Goal: Task Accomplishment & Management: Use online tool/utility

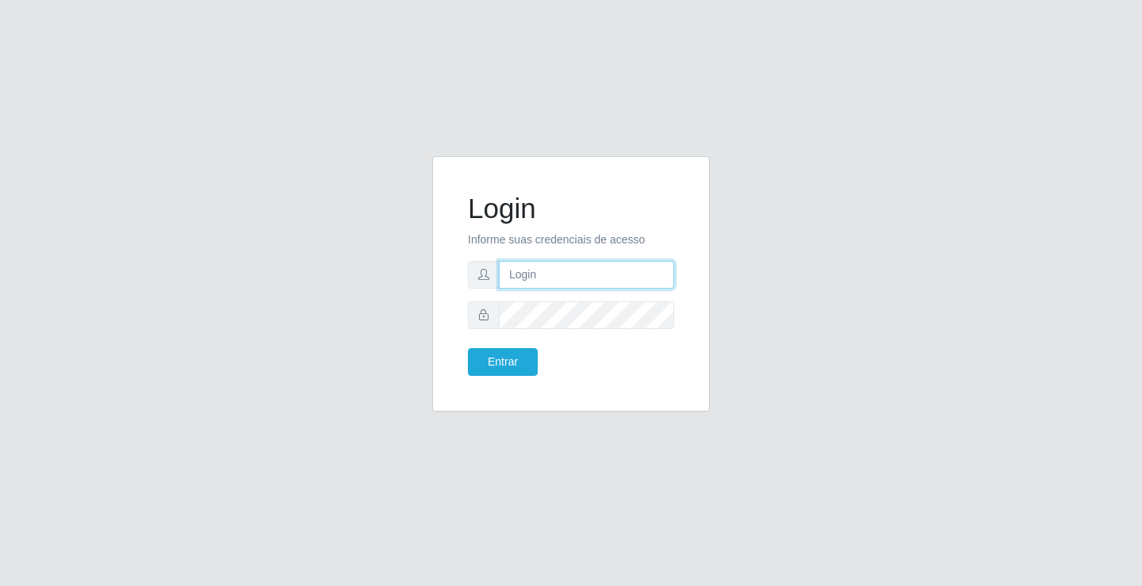
click at [615, 285] on input "text" at bounding box center [586, 275] width 175 height 28
type input "S"
type input "aislan@ideal"
click at [468, 348] on button "Entrar" at bounding box center [503, 362] width 70 height 28
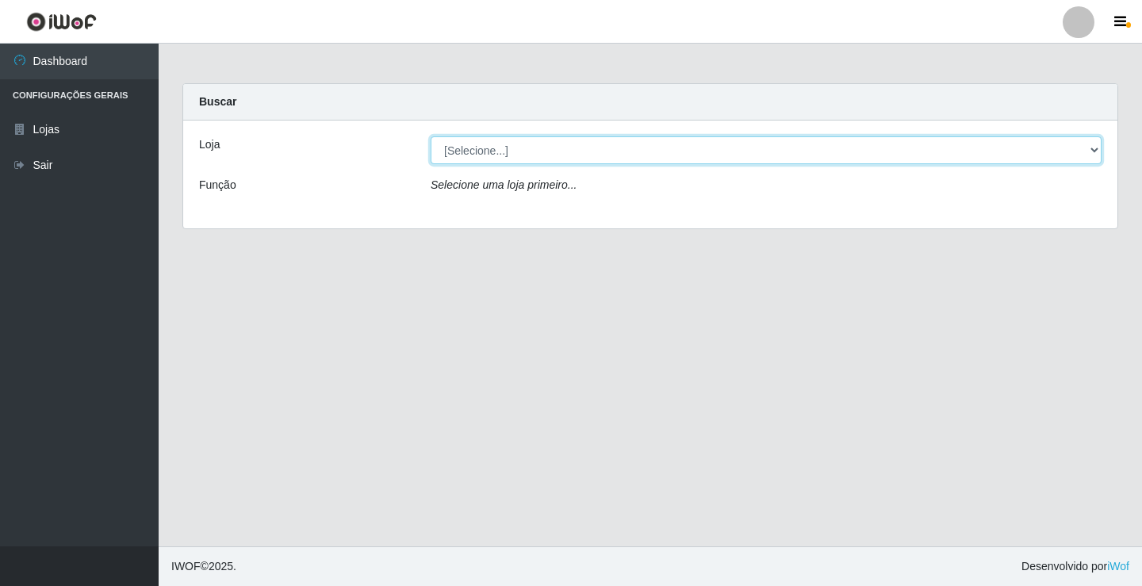
click at [593, 152] on select "[Selecione...] Ideal - Conceição" at bounding box center [766, 150] width 671 height 28
select select "231"
click at [431, 136] on select "[Selecione...] Ideal - Conceição" at bounding box center [766, 150] width 671 height 28
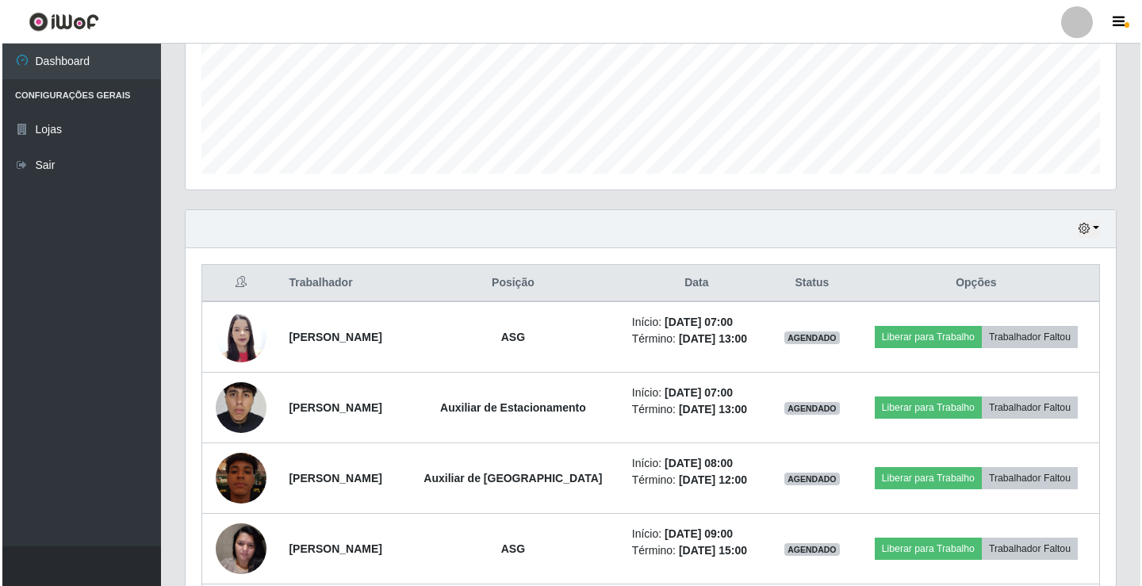
scroll to position [397, 0]
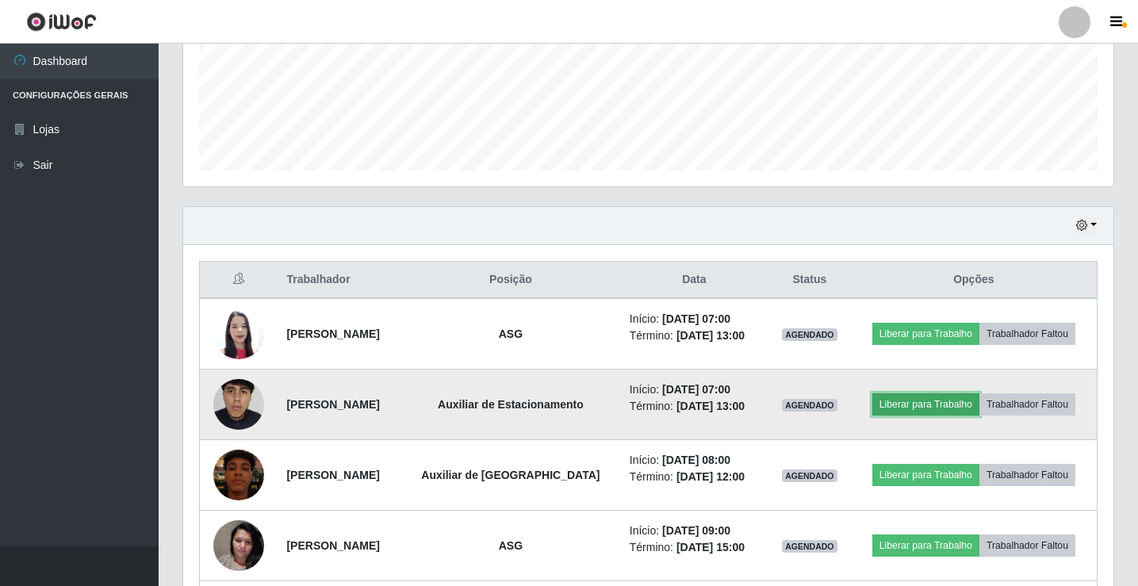
click at [907, 399] on button "Liberar para Trabalho" at bounding box center [926, 404] width 107 height 22
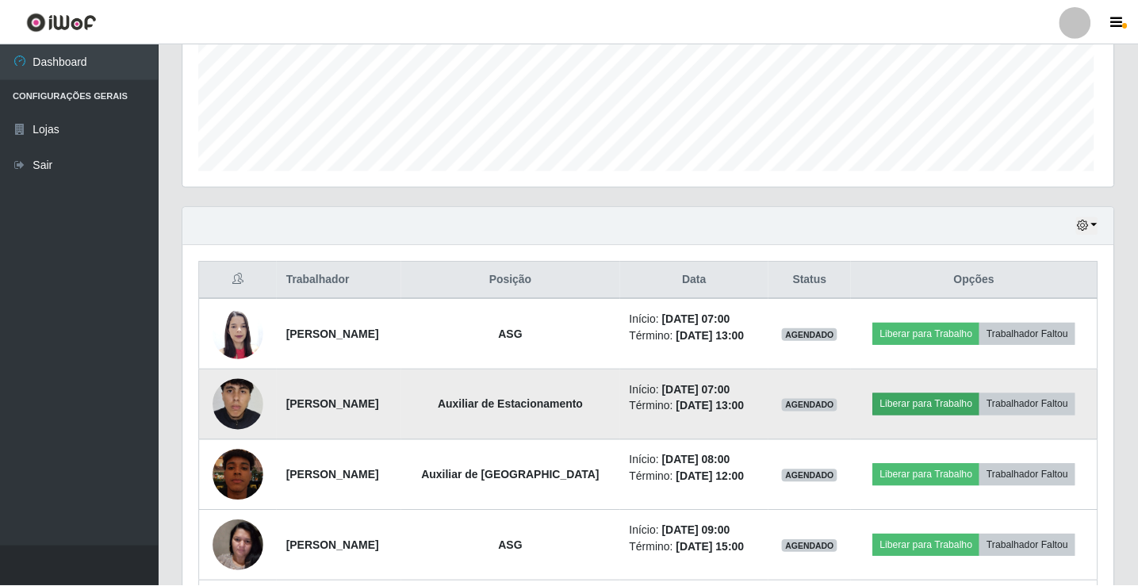
scroll to position [329, 923]
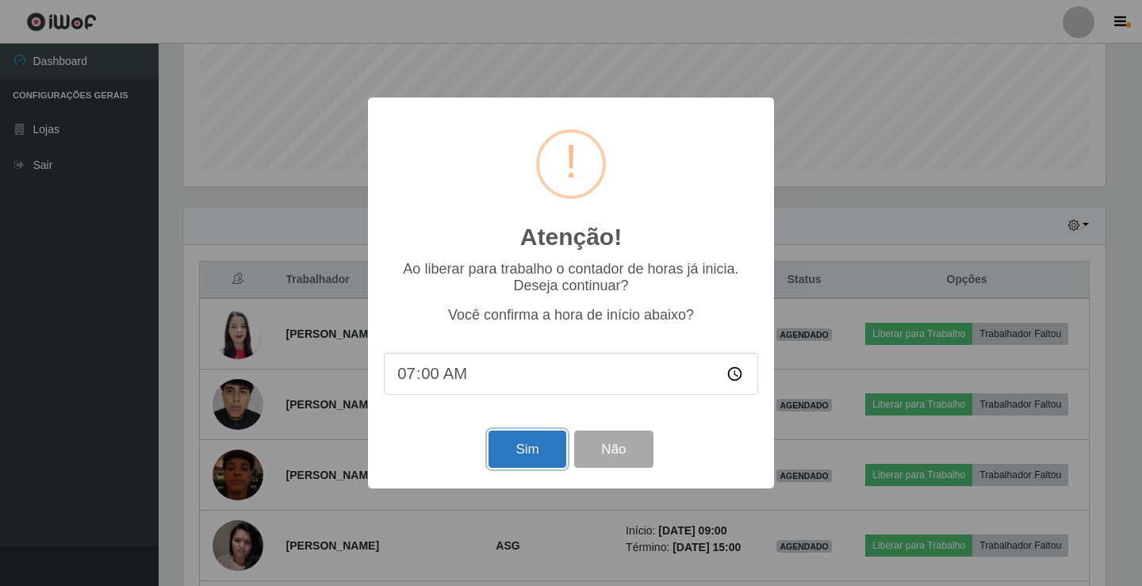
click at [519, 454] on button "Sim" at bounding box center [527, 449] width 77 height 37
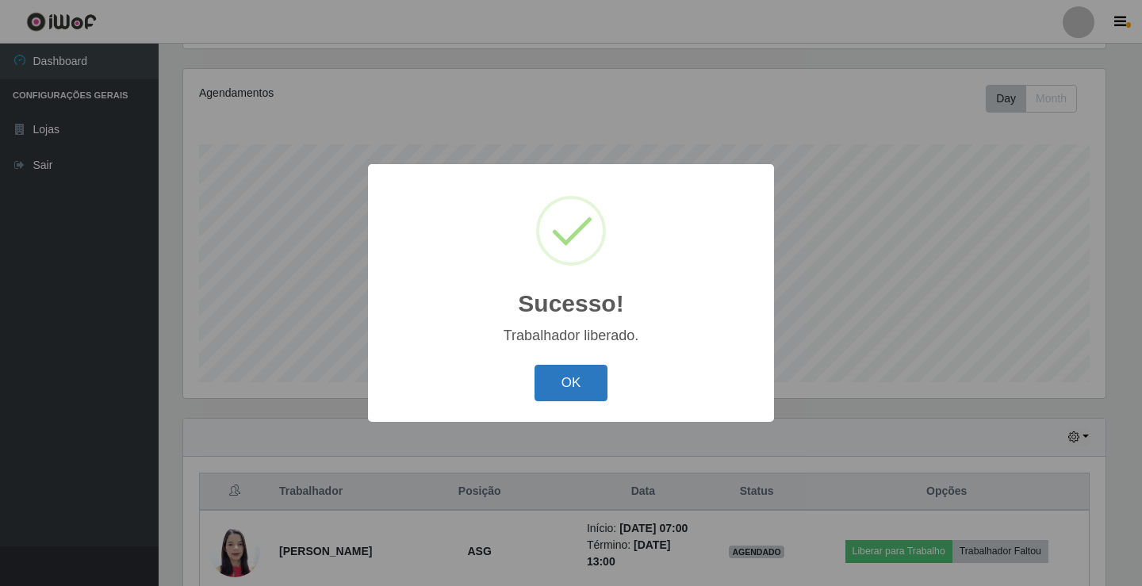
click at [580, 391] on button "OK" at bounding box center [572, 383] width 74 height 37
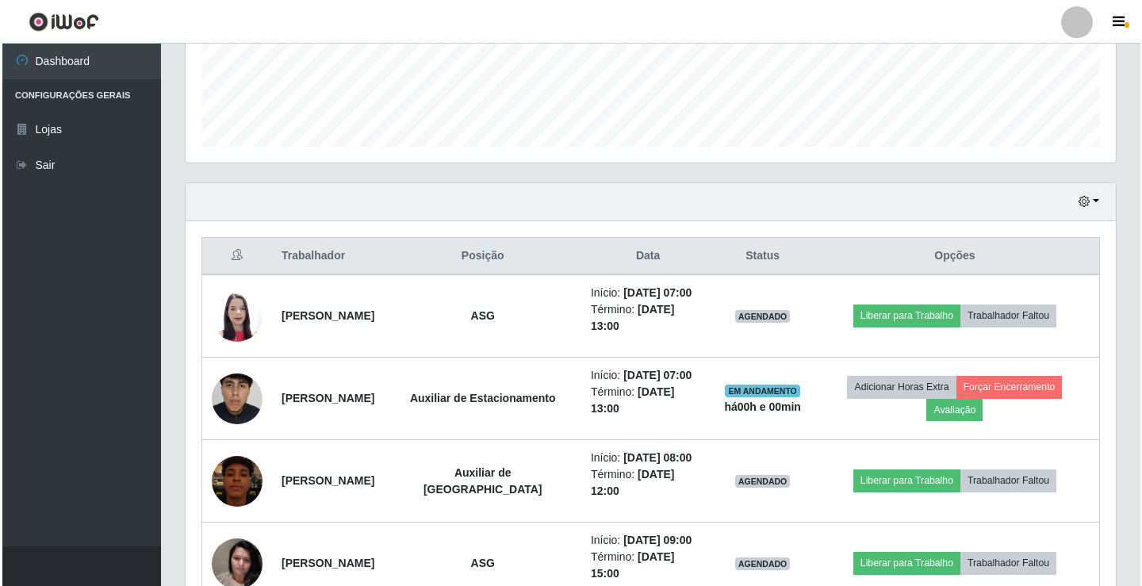
scroll to position [423, 0]
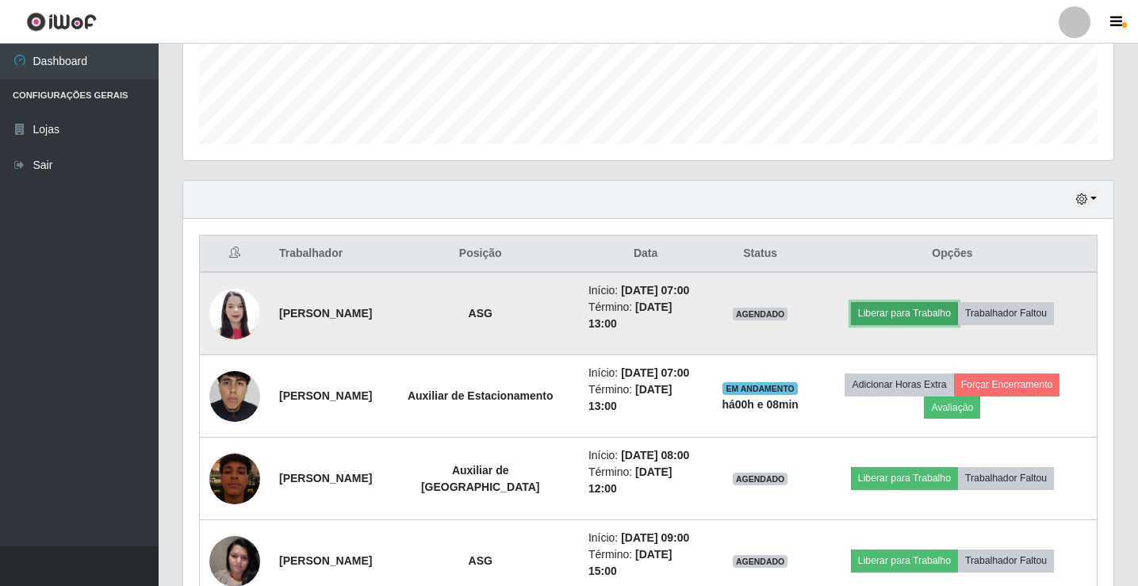
click at [931, 318] on button "Liberar para Trabalho" at bounding box center [904, 313] width 107 height 22
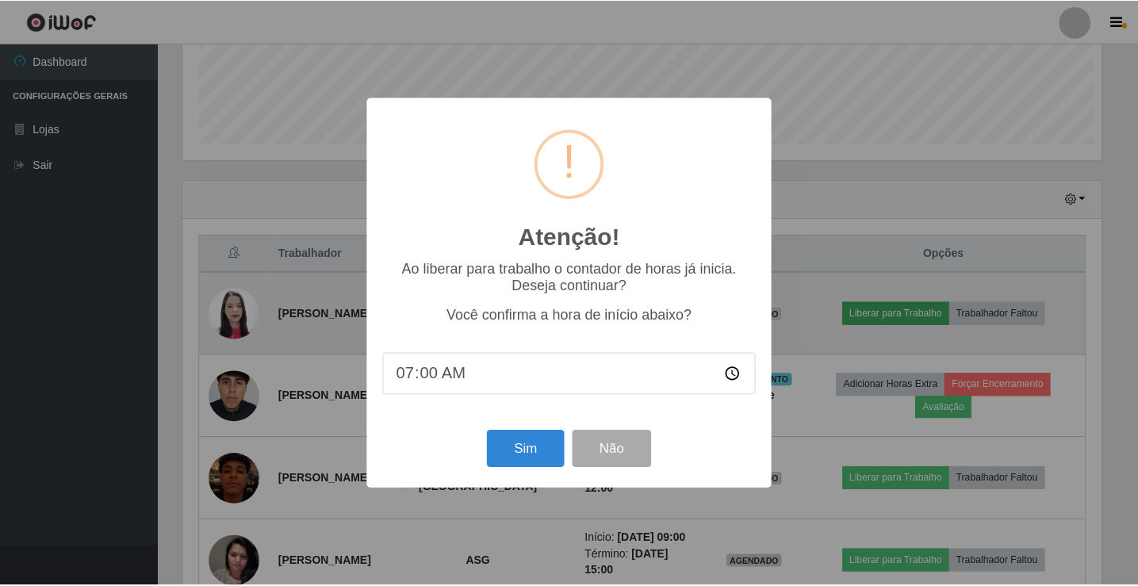
scroll to position [329, 923]
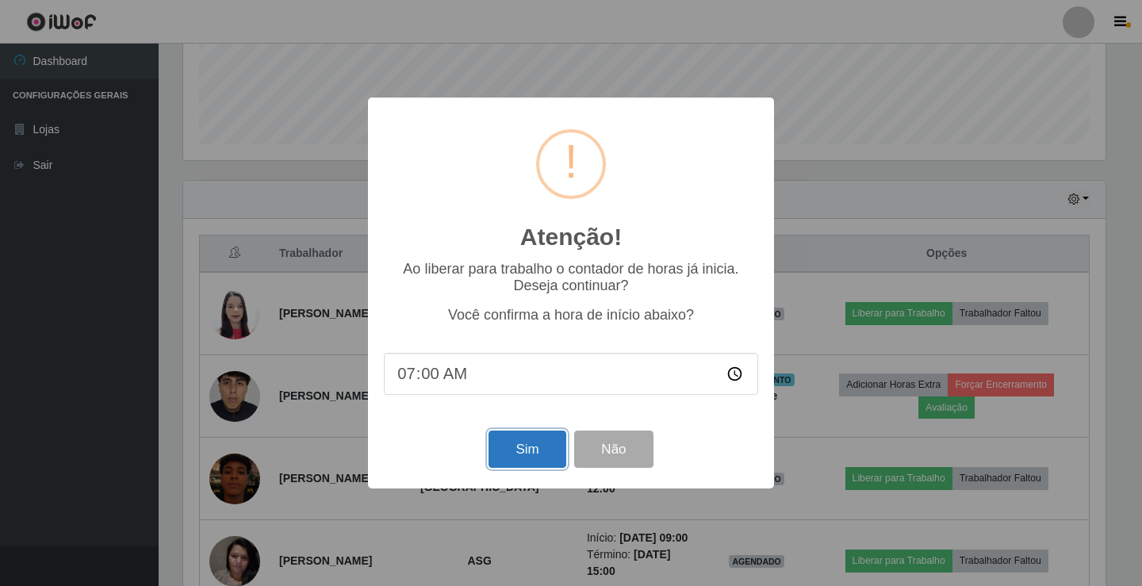
click at [526, 468] on button "Sim" at bounding box center [527, 449] width 77 height 37
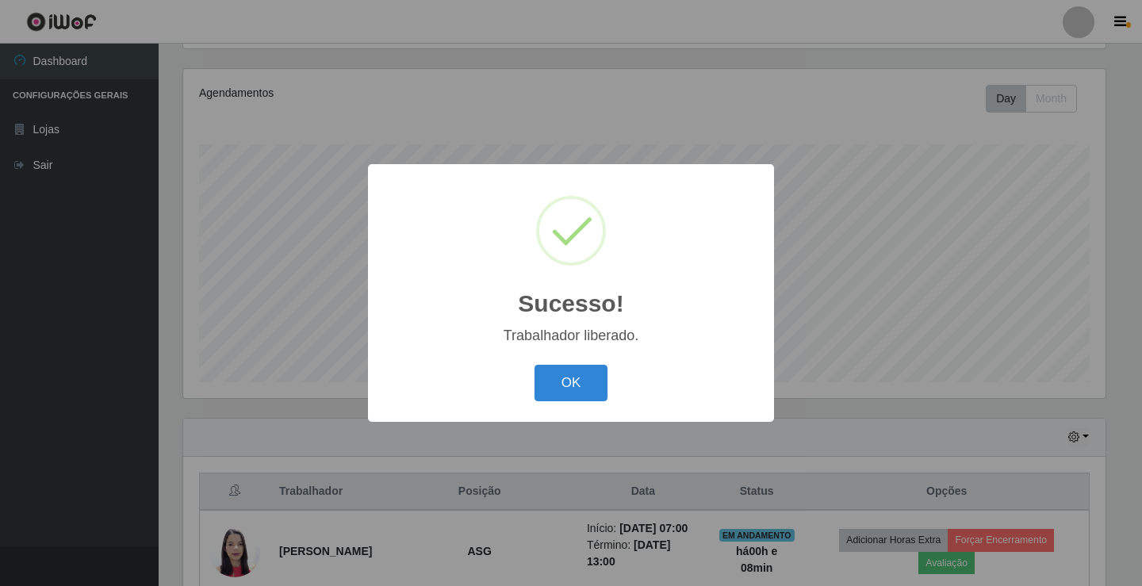
click at [585, 364] on div "OK Cancel" at bounding box center [571, 382] width 374 height 45
click at [588, 396] on button "OK" at bounding box center [572, 383] width 74 height 37
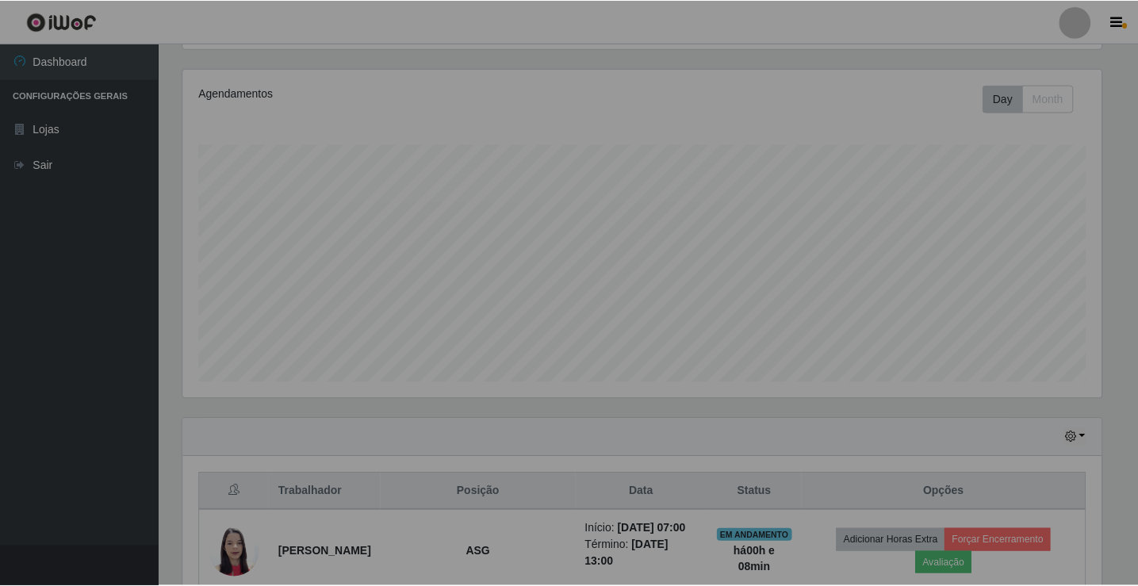
scroll to position [329, 931]
